Goal: Task Accomplishment & Management: Manage account settings

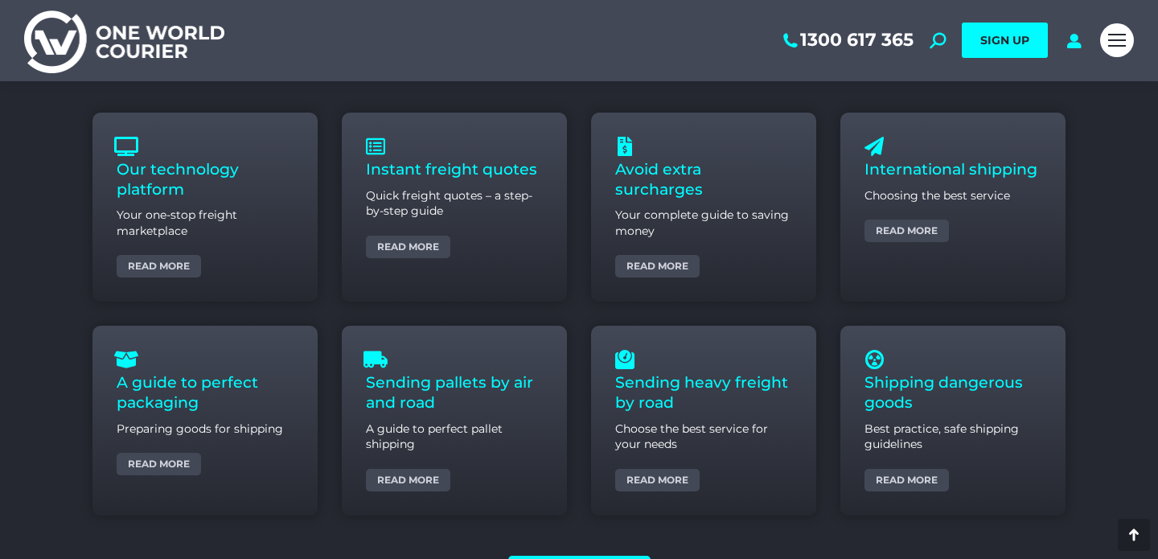
scroll to position [5933, 0]
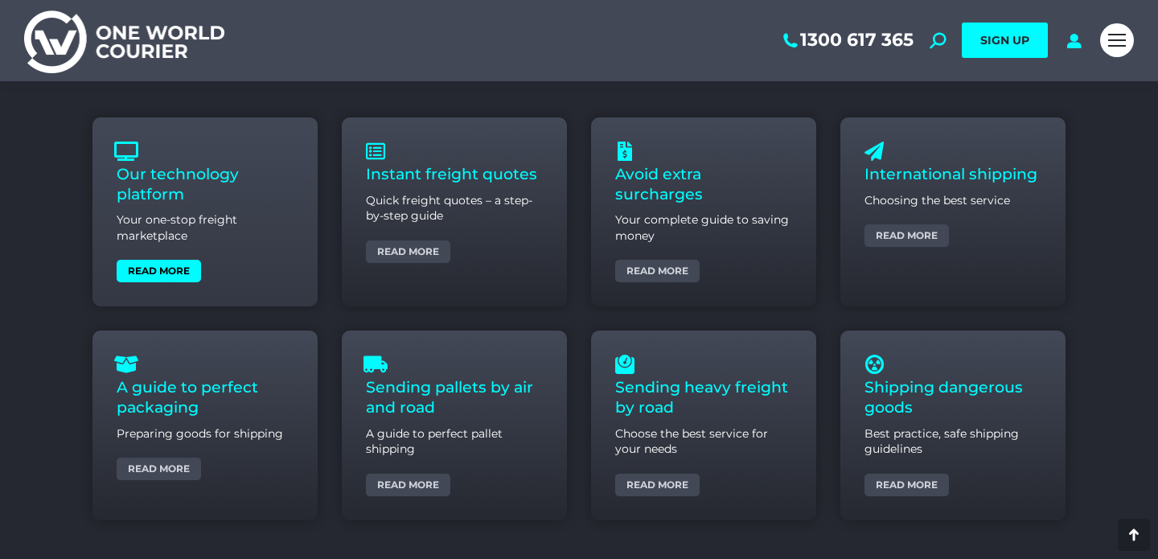
click at [172, 267] on link "Read more" at bounding box center [159, 271] width 84 height 23
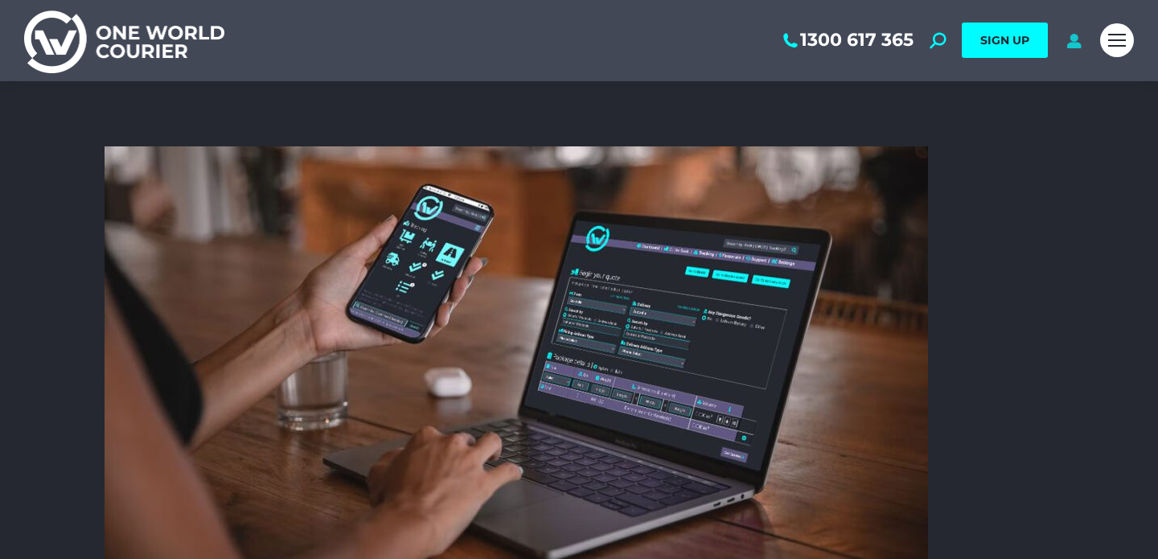
click at [1076, 41] on icon at bounding box center [1074, 40] width 20 height 16
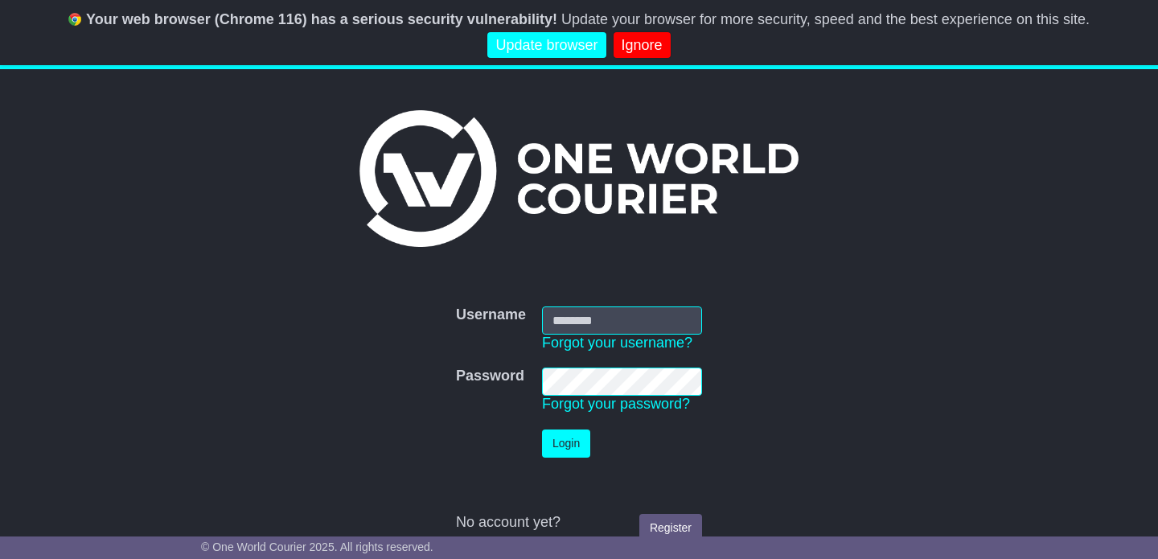
type input "**********"
click at [570, 433] on button "Login" at bounding box center [566, 443] width 48 height 28
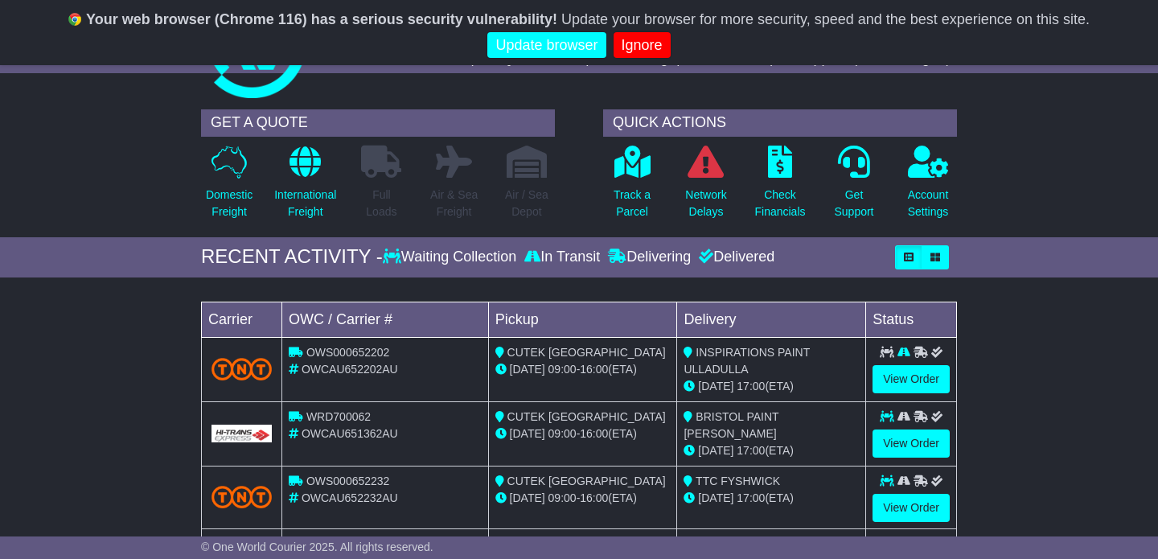
scroll to position [27, 0]
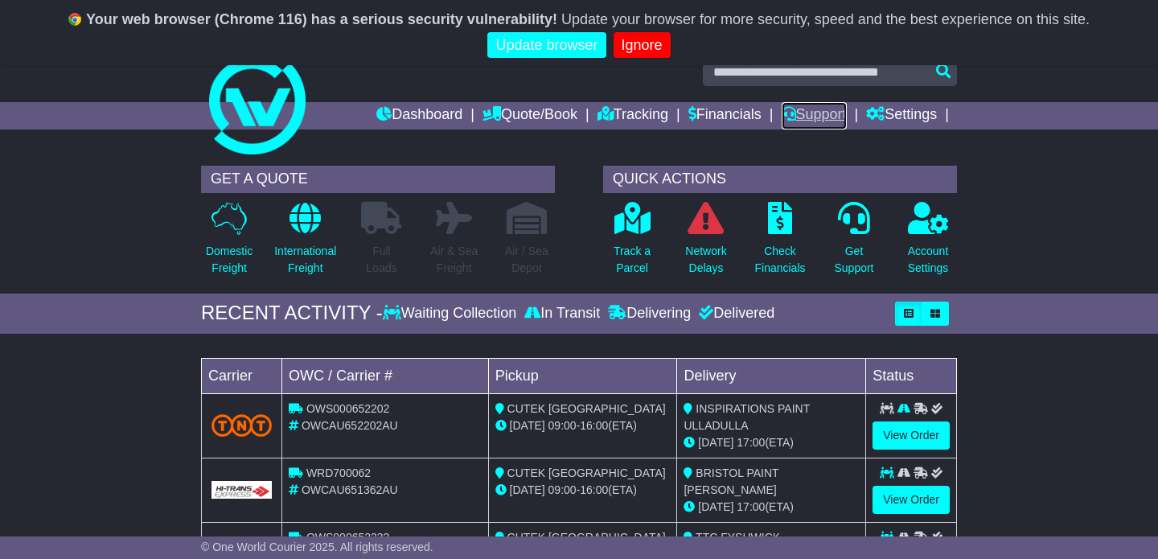
click at [803, 110] on link "Support" at bounding box center [814, 115] width 65 height 27
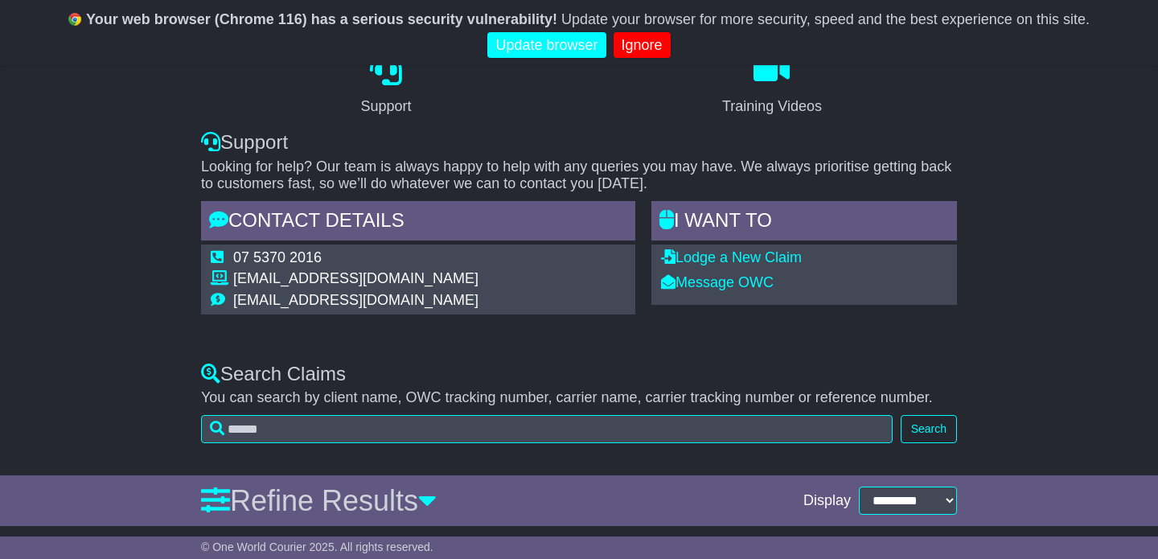
scroll to position [146, 0]
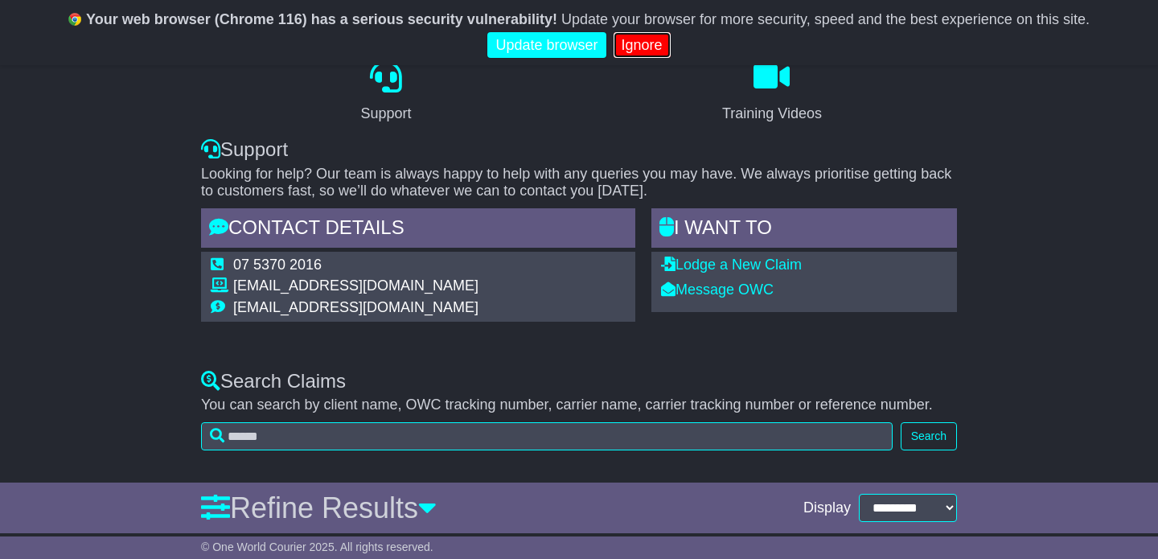
click at [640, 44] on link "Ignore" at bounding box center [642, 45] width 57 height 27
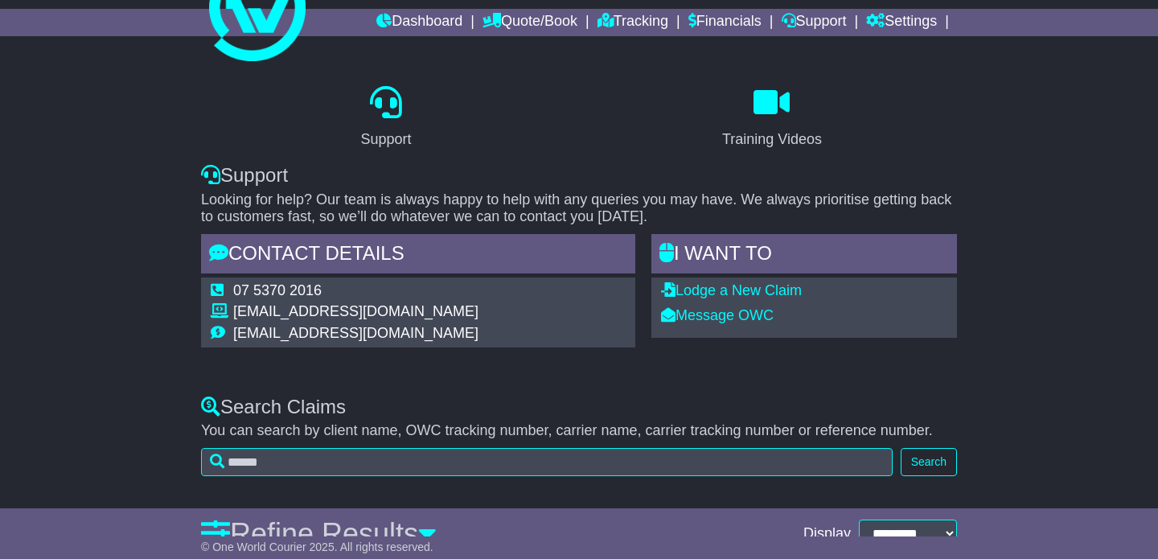
scroll to position [72, 0]
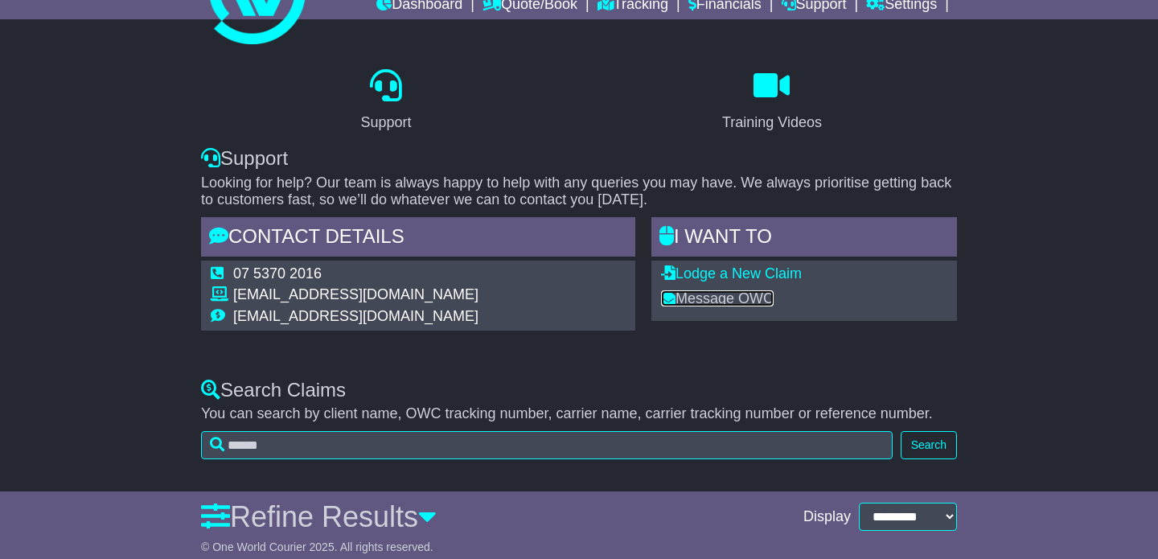
click at [711, 299] on link "Message OWC" at bounding box center [717, 298] width 113 height 16
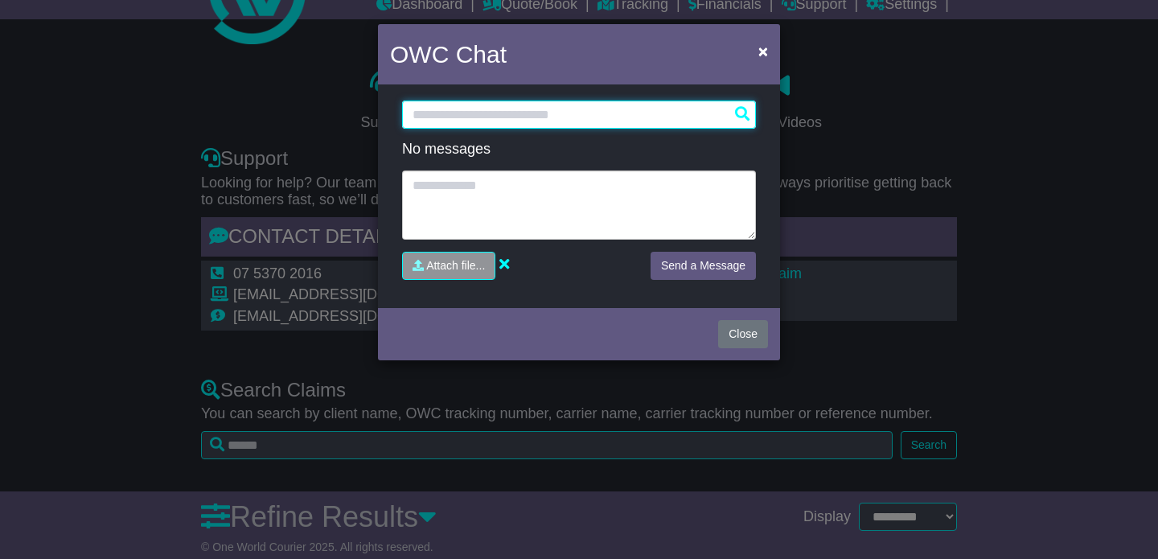
click at [601, 110] on input "text" at bounding box center [579, 115] width 354 height 28
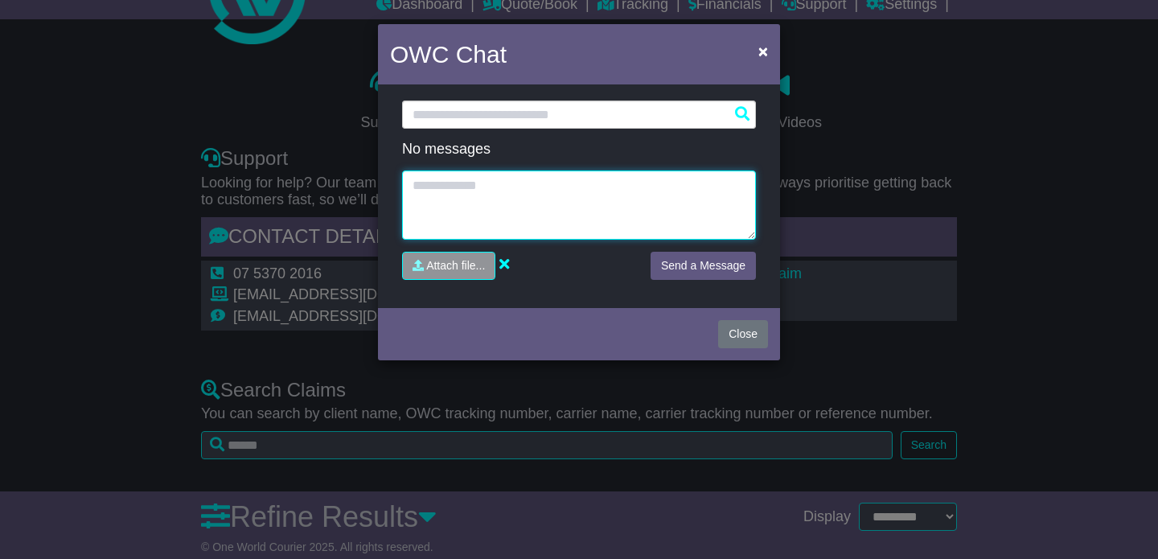
click at [572, 192] on textarea at bounding box center [579, 204] width 354 height 69
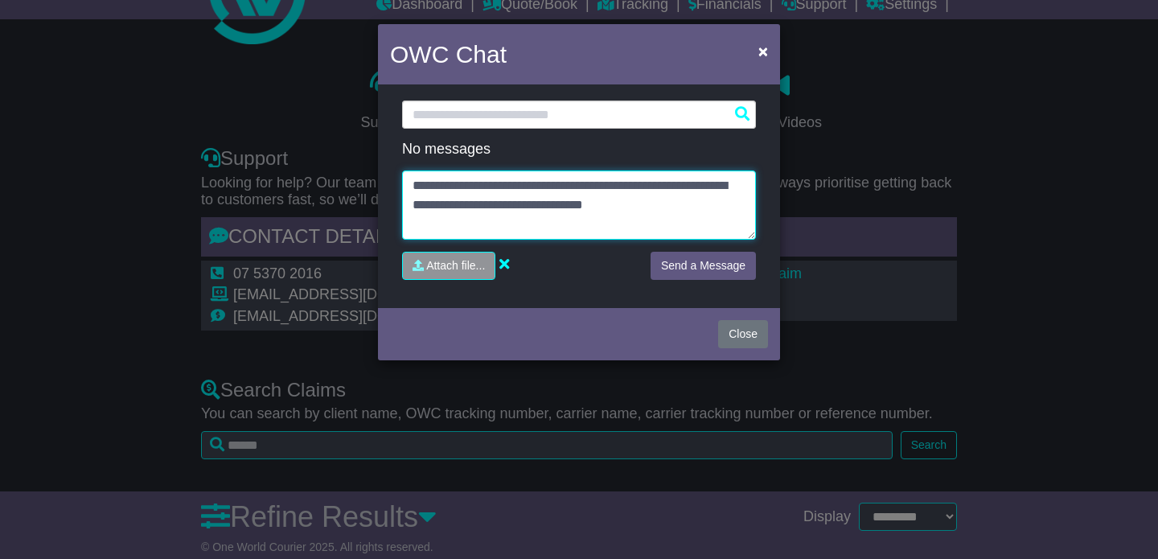
click at [513, 199] on textarea "**********" at bounding box center [579, 204] width 354 height 69
click at [739, 207] on textarea "**********" at bounding box center [579, 204] width 354 height 69
type textarea "**********"
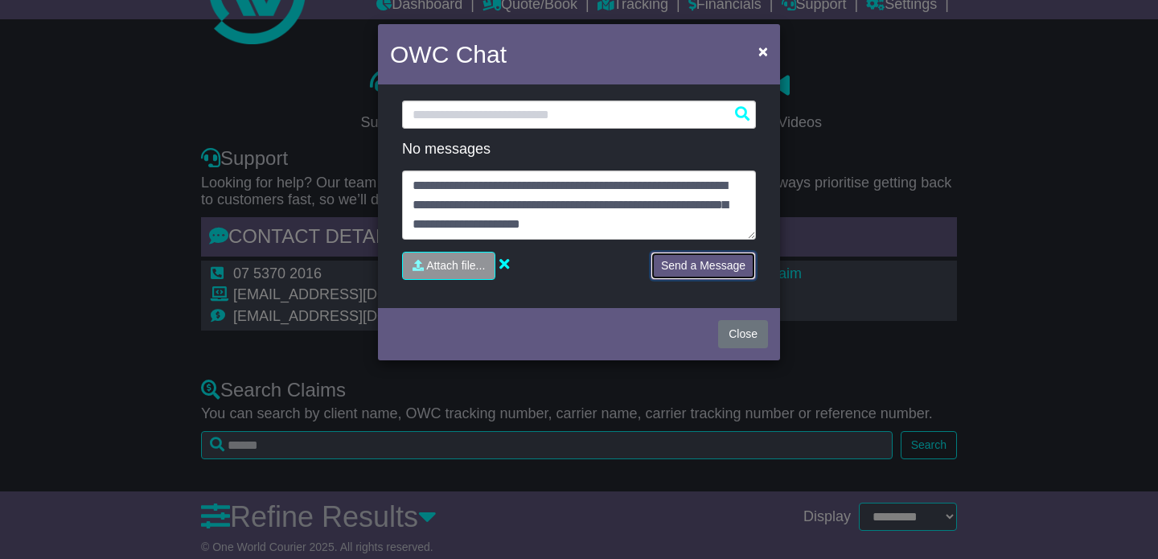
click at [716, 268] on button "Send a Message" at bounding box center [703, 266] width 105 height 28
click at [758, 50] on span "×" at bounding box center [763, 51] width 10 height 18
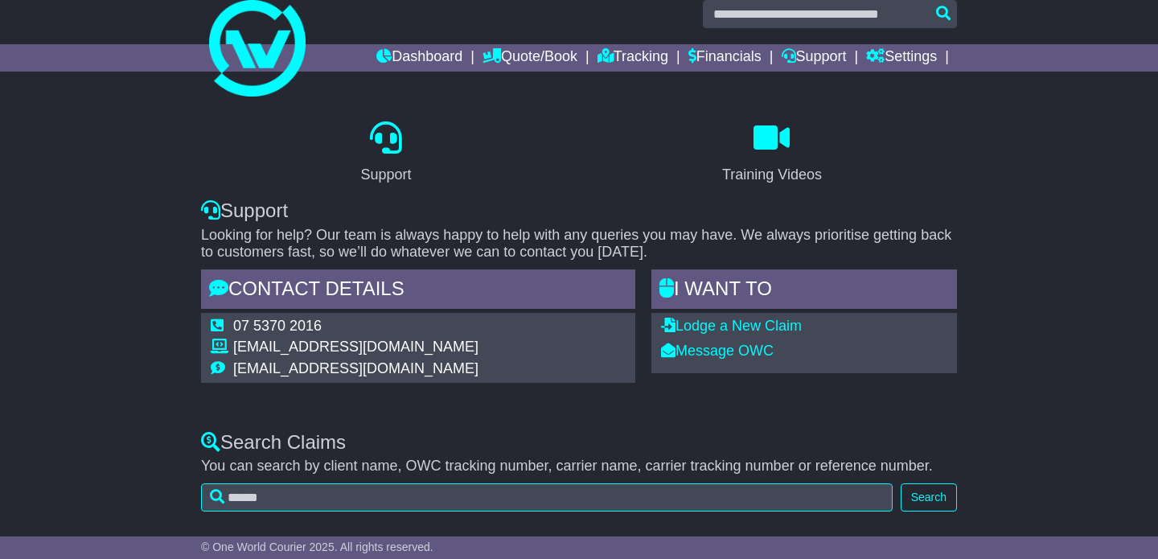
scroll to position [0, 0]
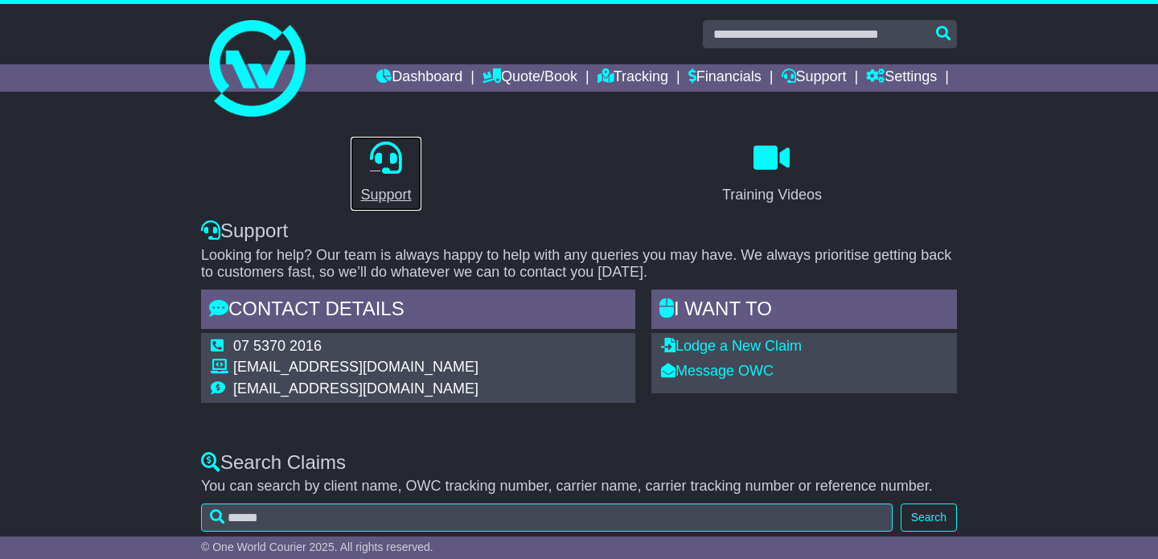
click at [404, 179] on link "Support" at bounding box center [386, 174] width 72 height 76
click at [757, 166] on icon at bounding box center [771, 158] width 36 height 32
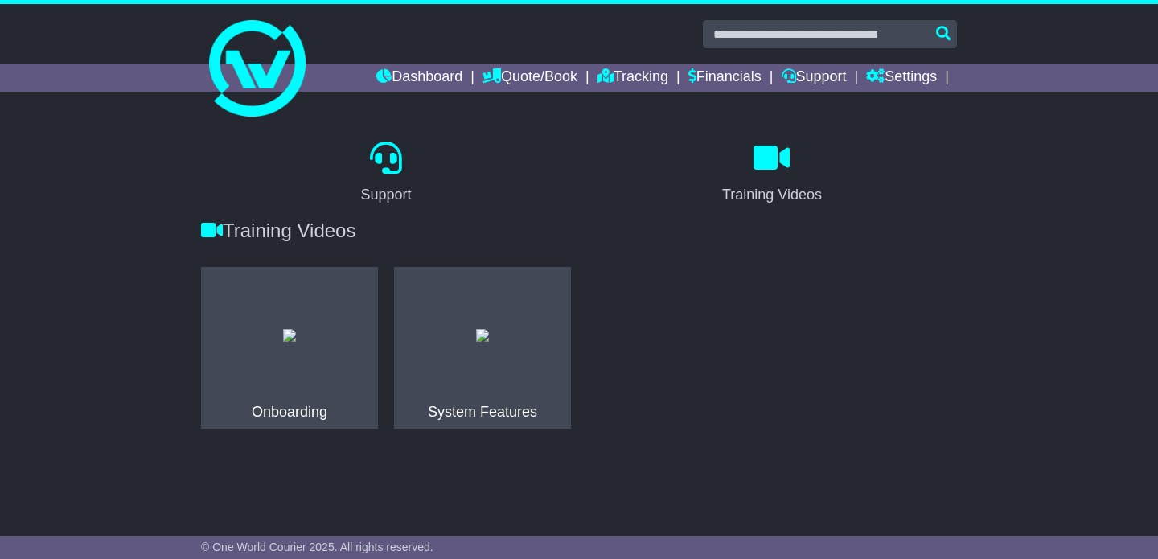
click at [296, 342] on img at bounding box center [289, 335] width 13 height 13
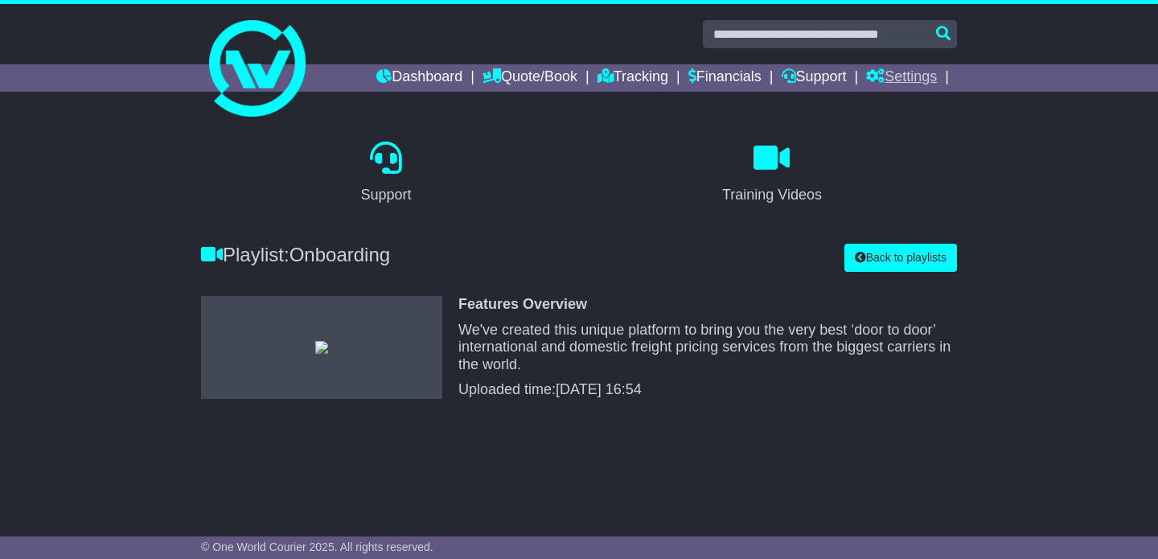
click at [889, 76] on link "Settings" at bounding box center [901, 77] width 71 height 27
click at [689, 72] on link "Financials" at bounding box center [724, 77] width 73 height 27
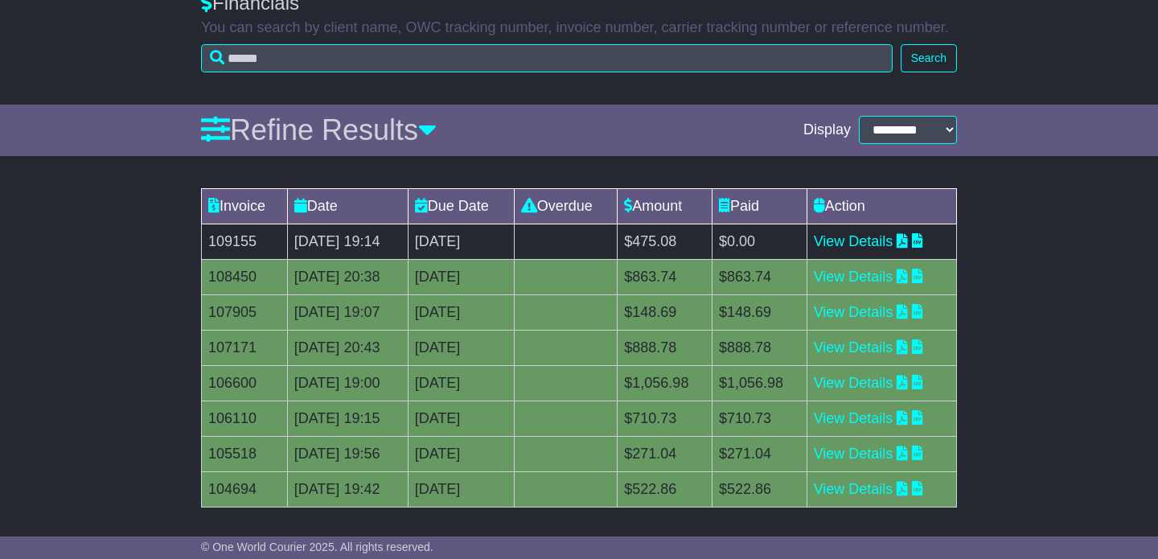
scroll to position [145, 0]
click at [893, 271] on link "View Details" at bounding box center [854, 276] width 80 height 16
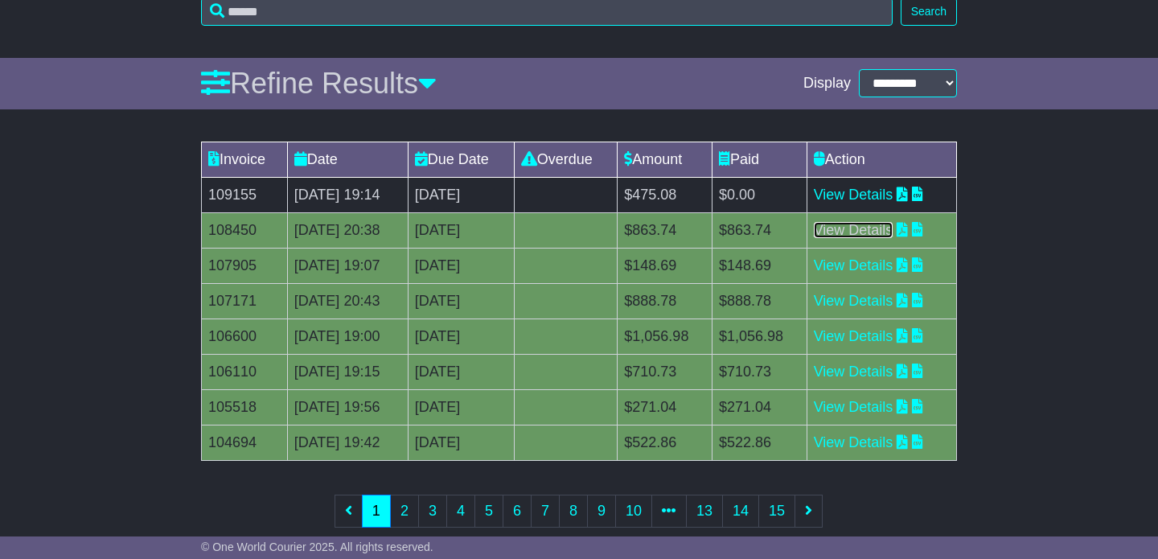
scroll to position [187, 0]
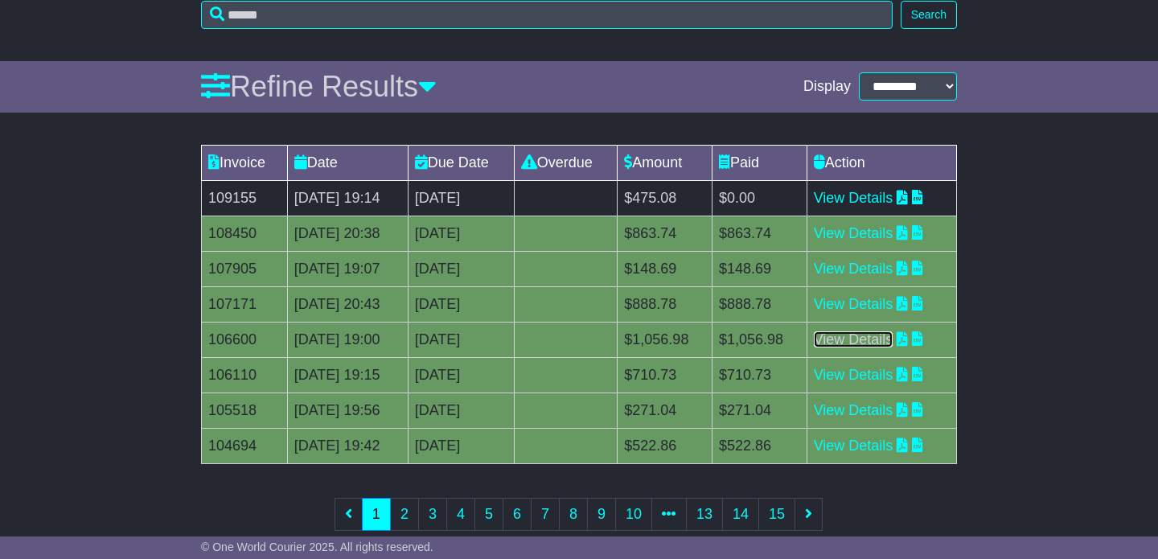
click at [888, 340] on link "View Details" at bounding box center [854, 339] width 80 height 16
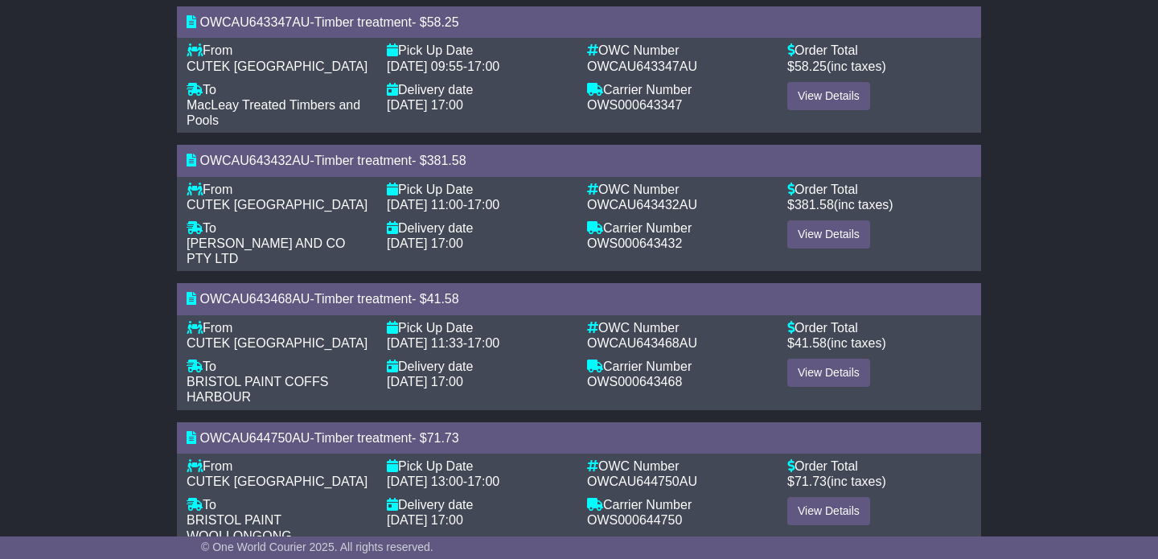
scroll to position [411, 0]
